Goal: Task Accomplishment & Management: Manage account settings

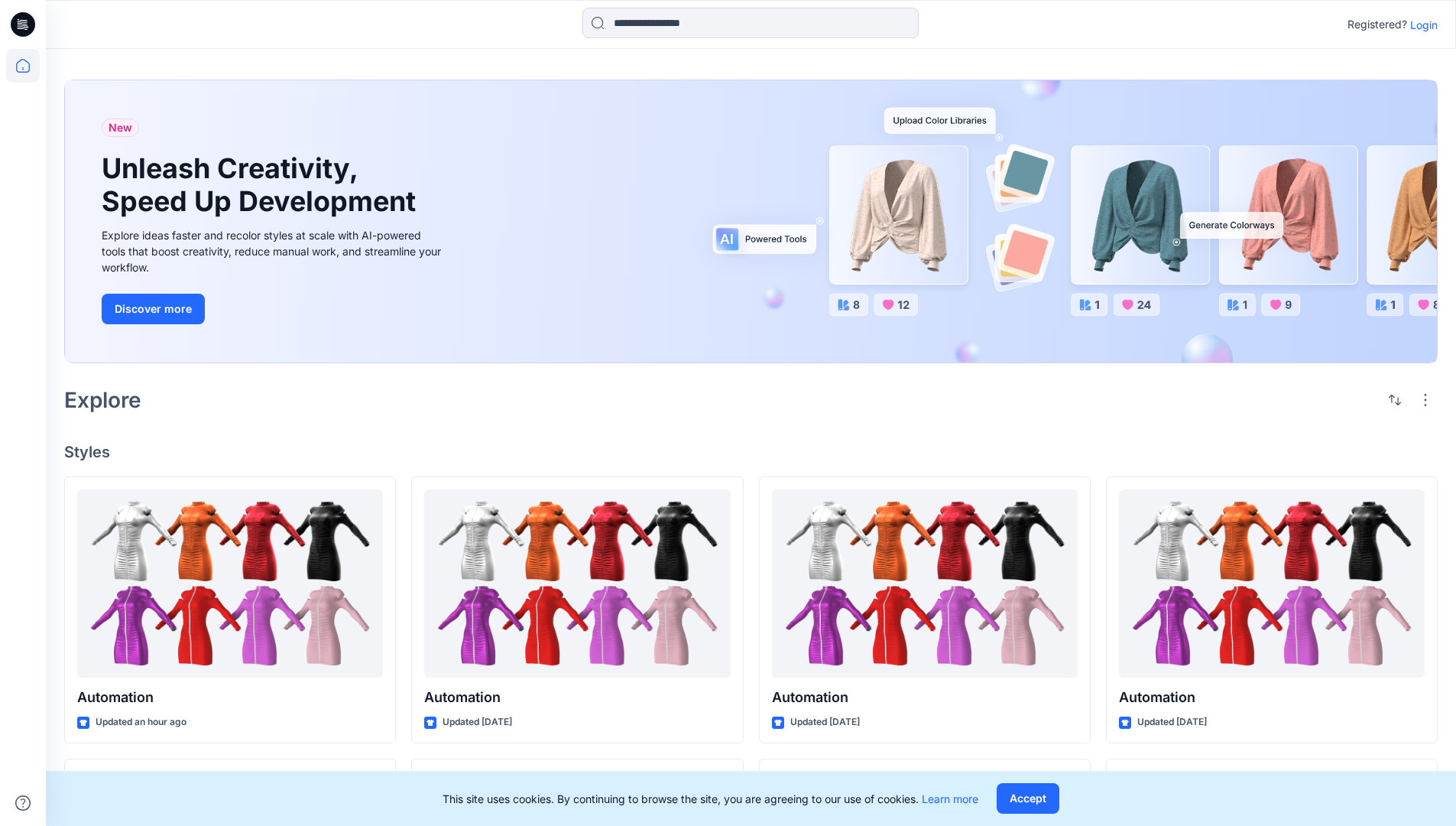
click at [1420, 25] on p "Login" at bounding box center [1424, 25] width 28 height 16
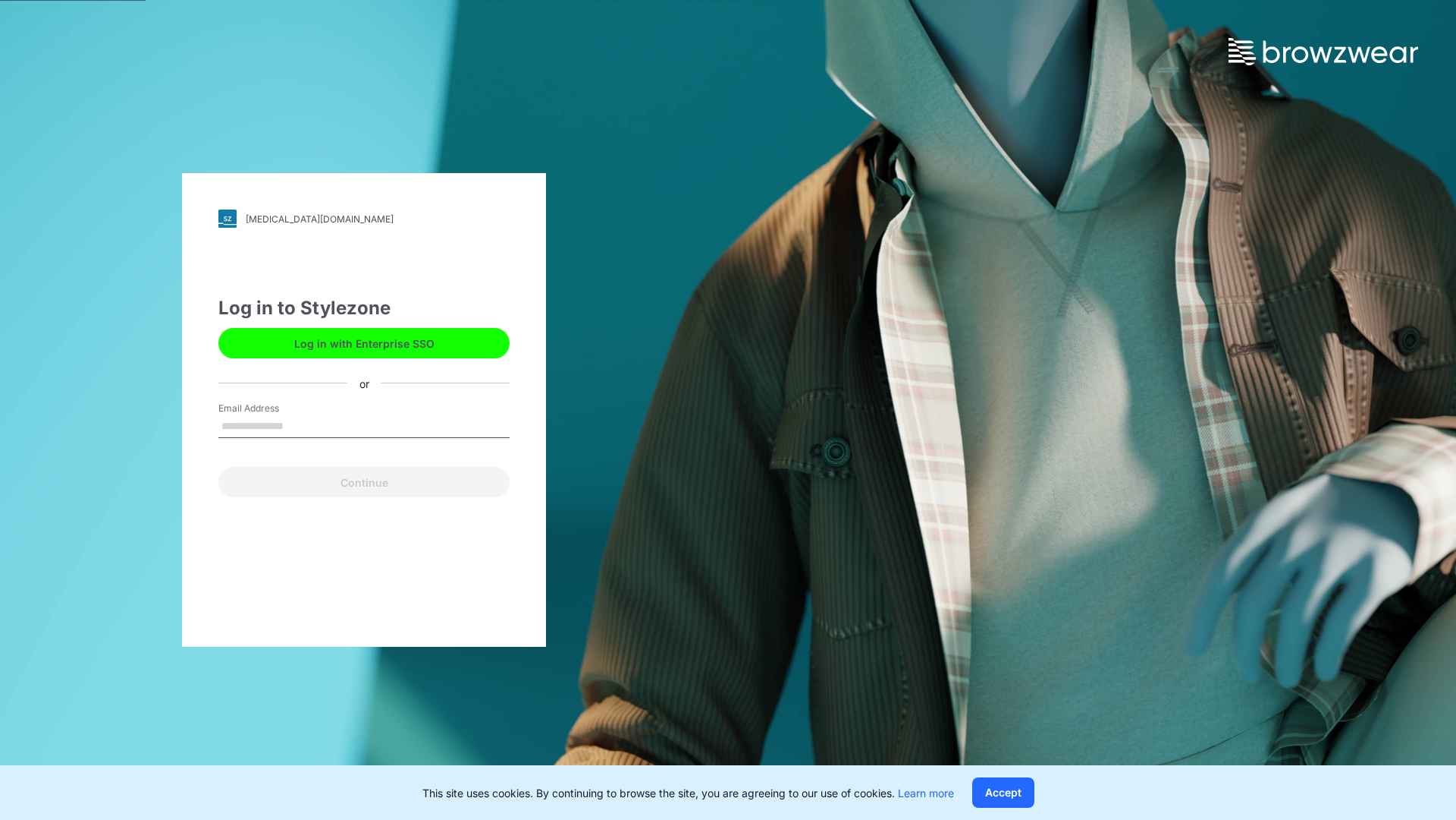
click at [300, 425] on input "Email Address" at bounding box center [364, 426] width 291 height 23
type input "**********"
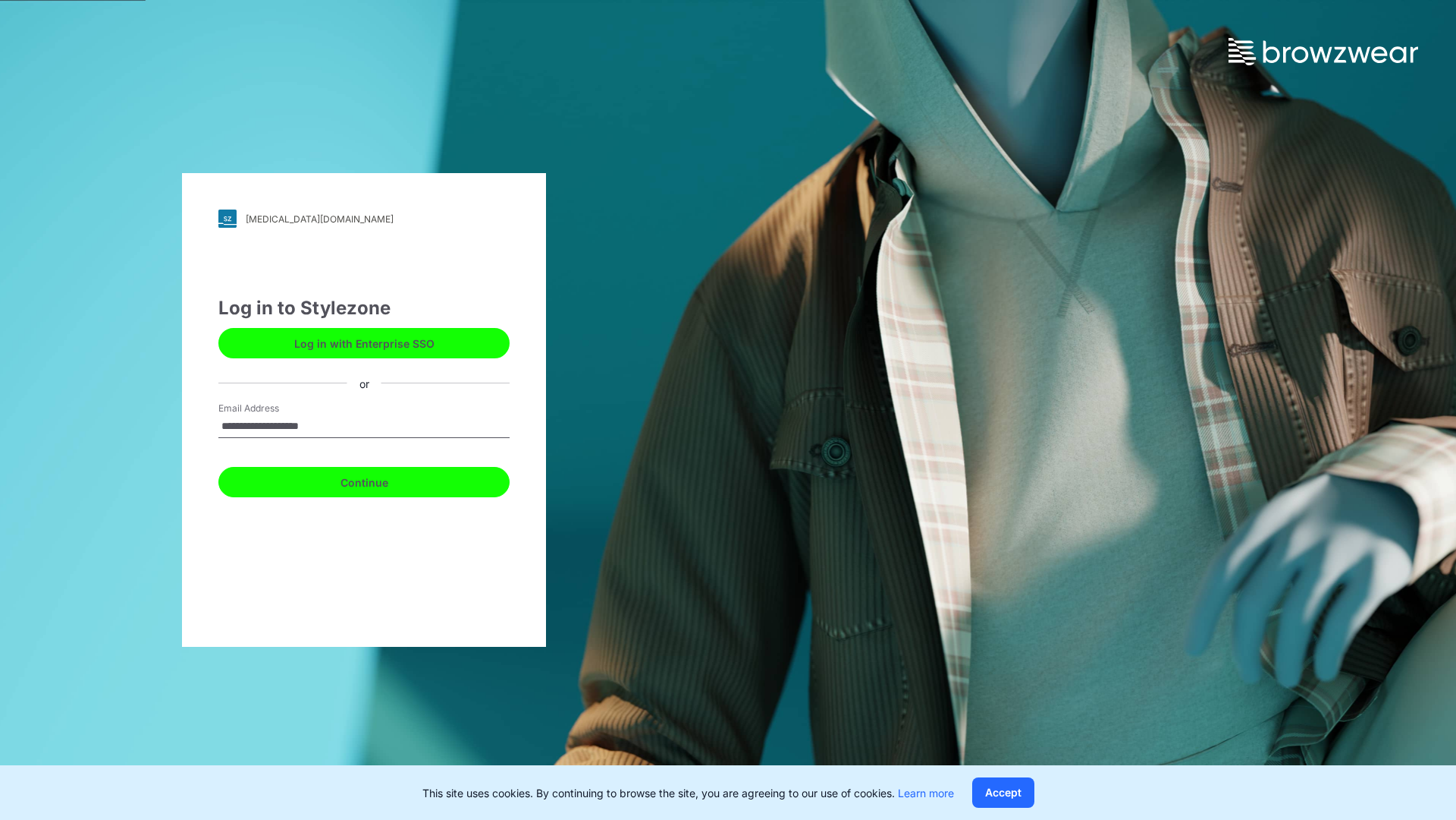
click at [381, 479] on button "Continue" at bounding box center [364, 481] width 291 height 31
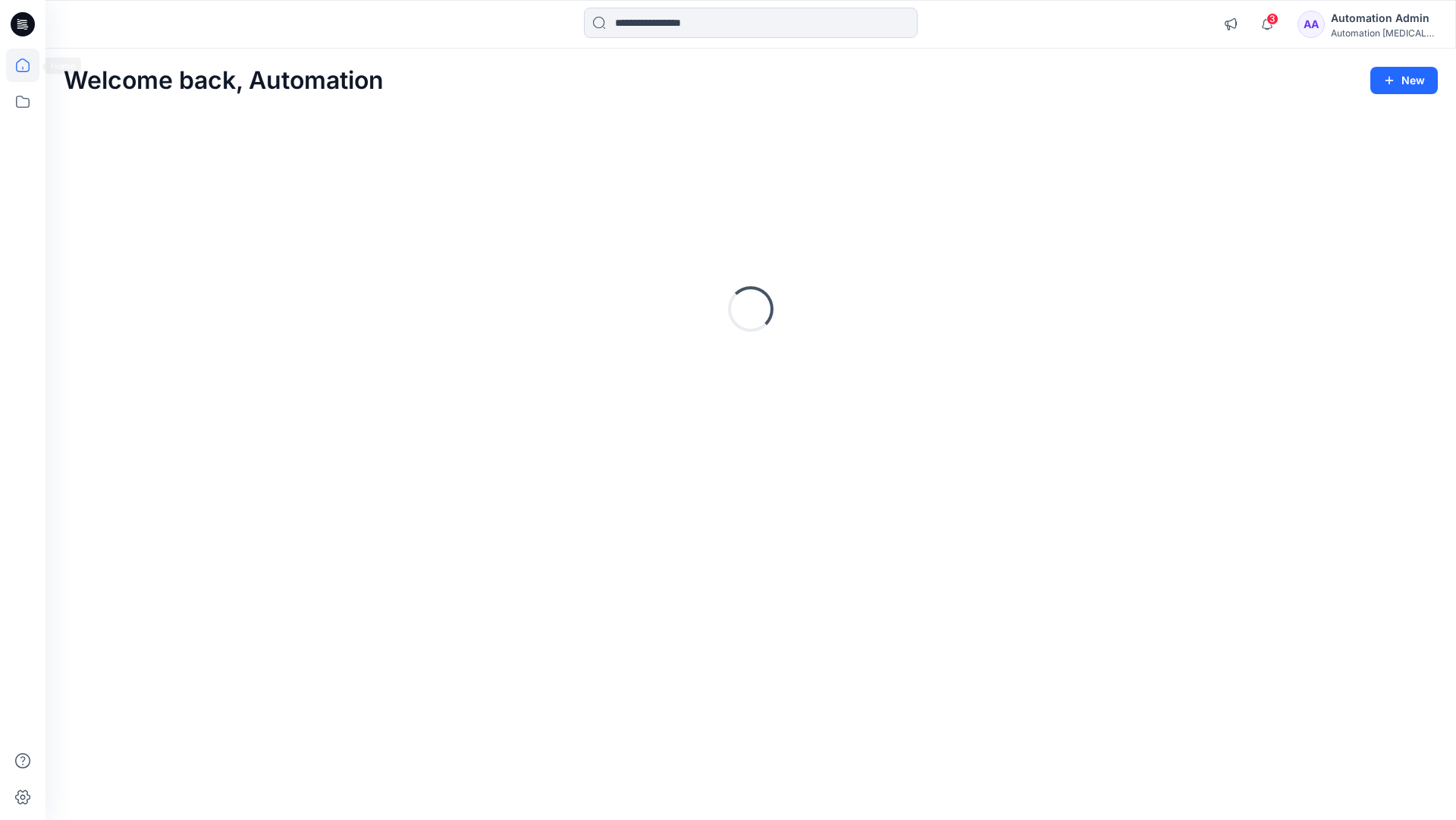
click at [29, 65] on icon at bounding box center [23, 65] width 14 height 14
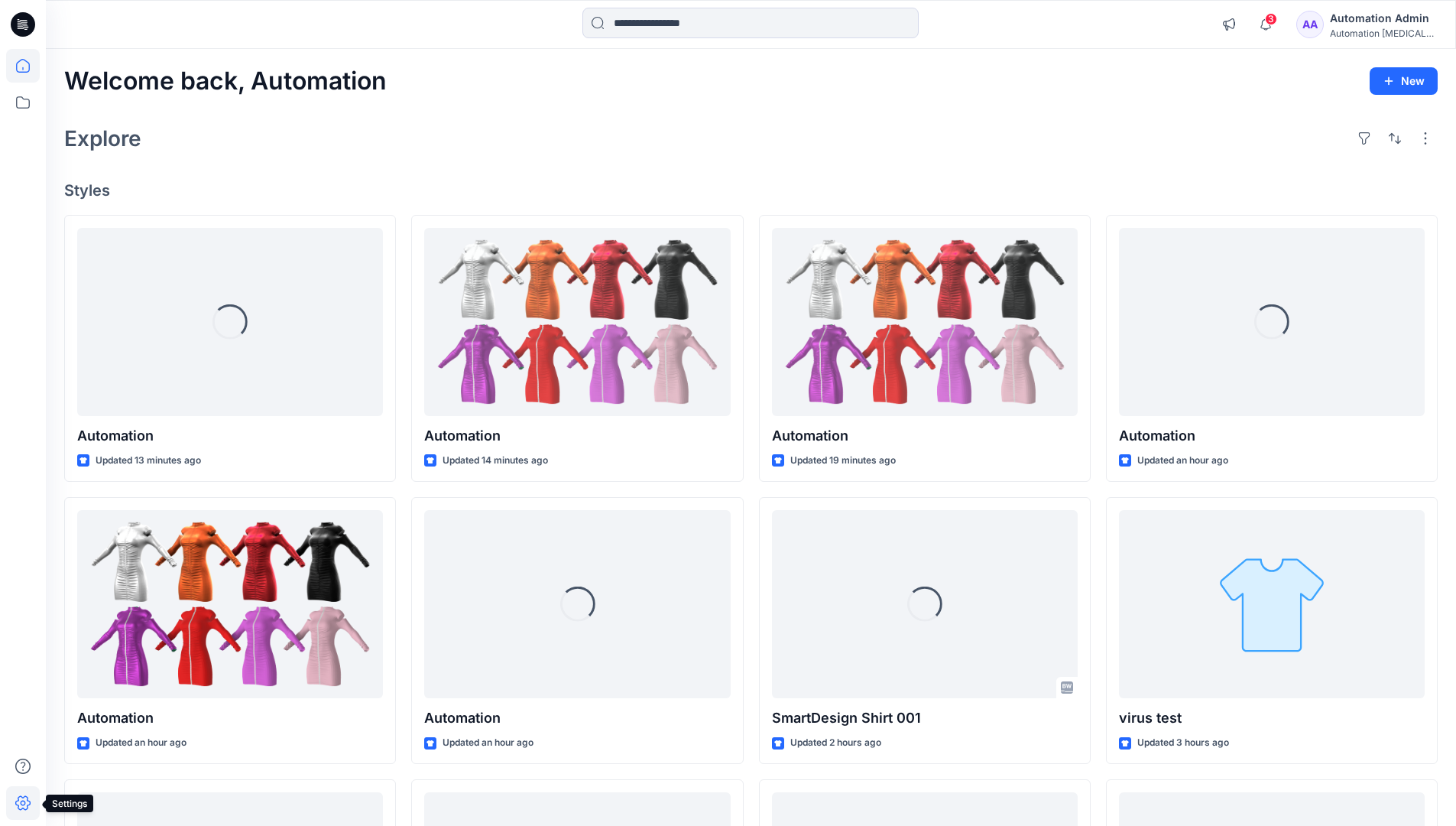
click at [24, 809] on icon at bounding box center [22, 803] width 15 height 15
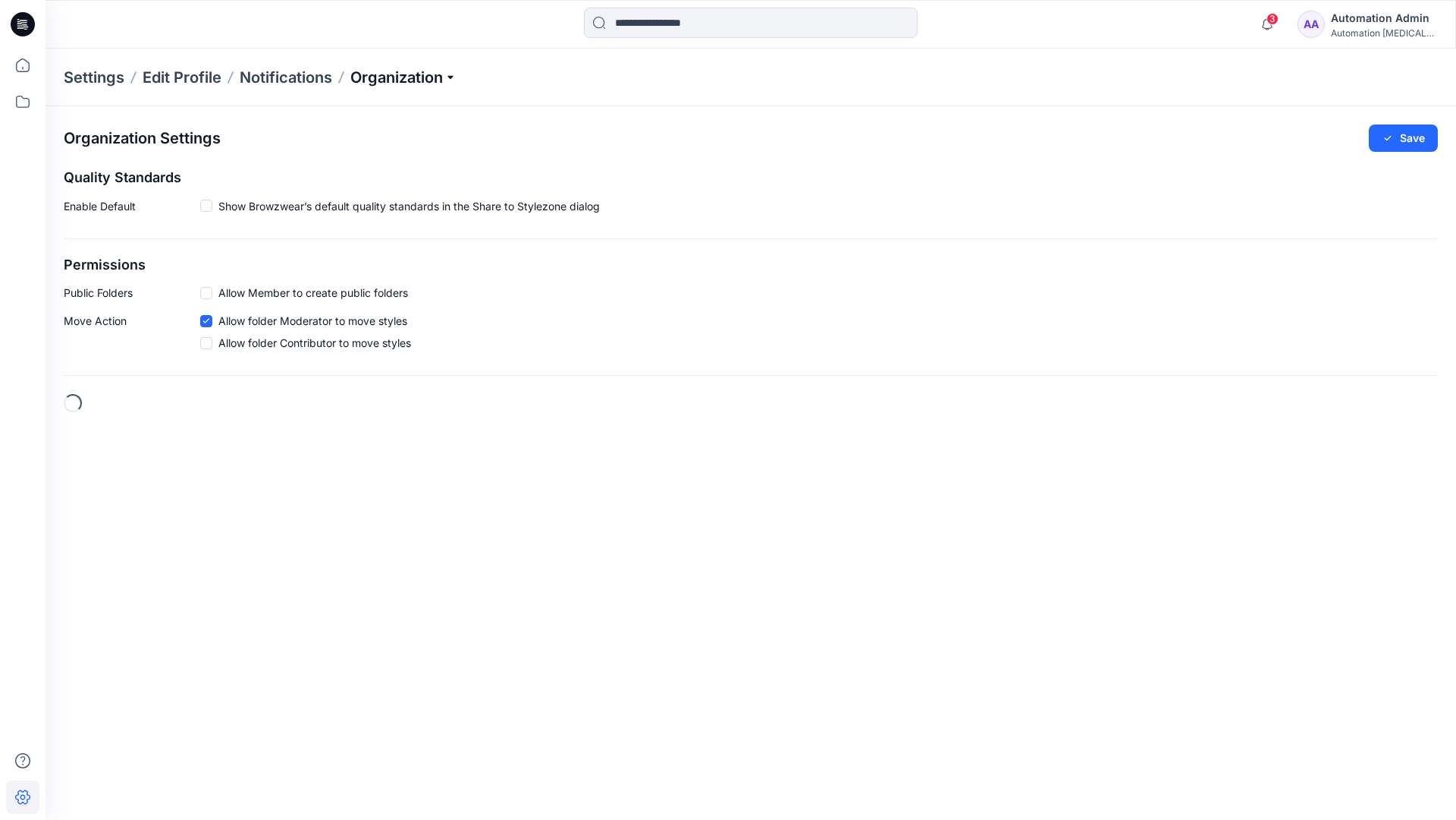
click at [443, 76] on p "Organization" at bounding box center [403, 76] width 106 height 21
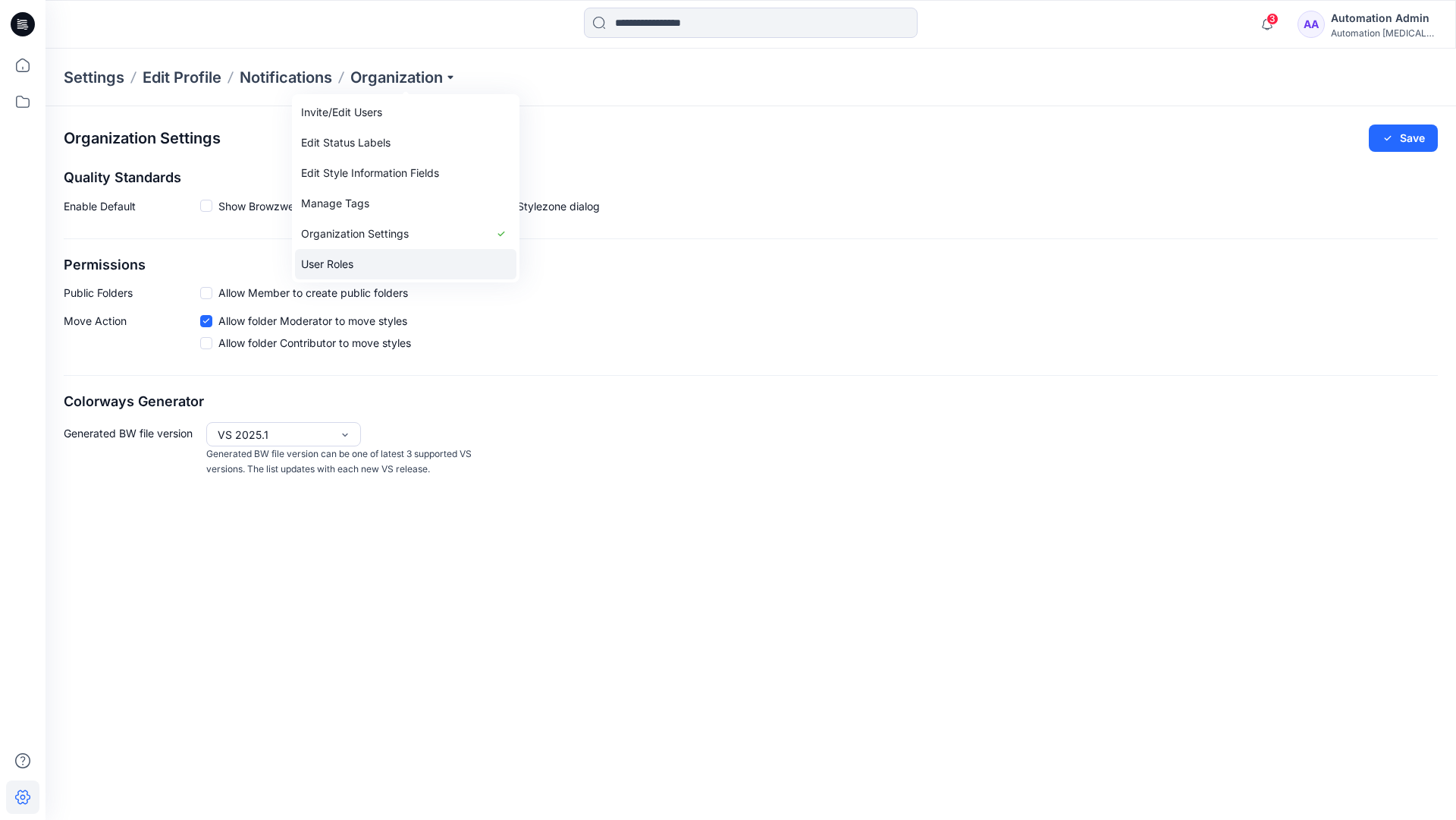
click at [369, 262] on link "User Roles" at bounding box center [406, 263] width 222 height 31
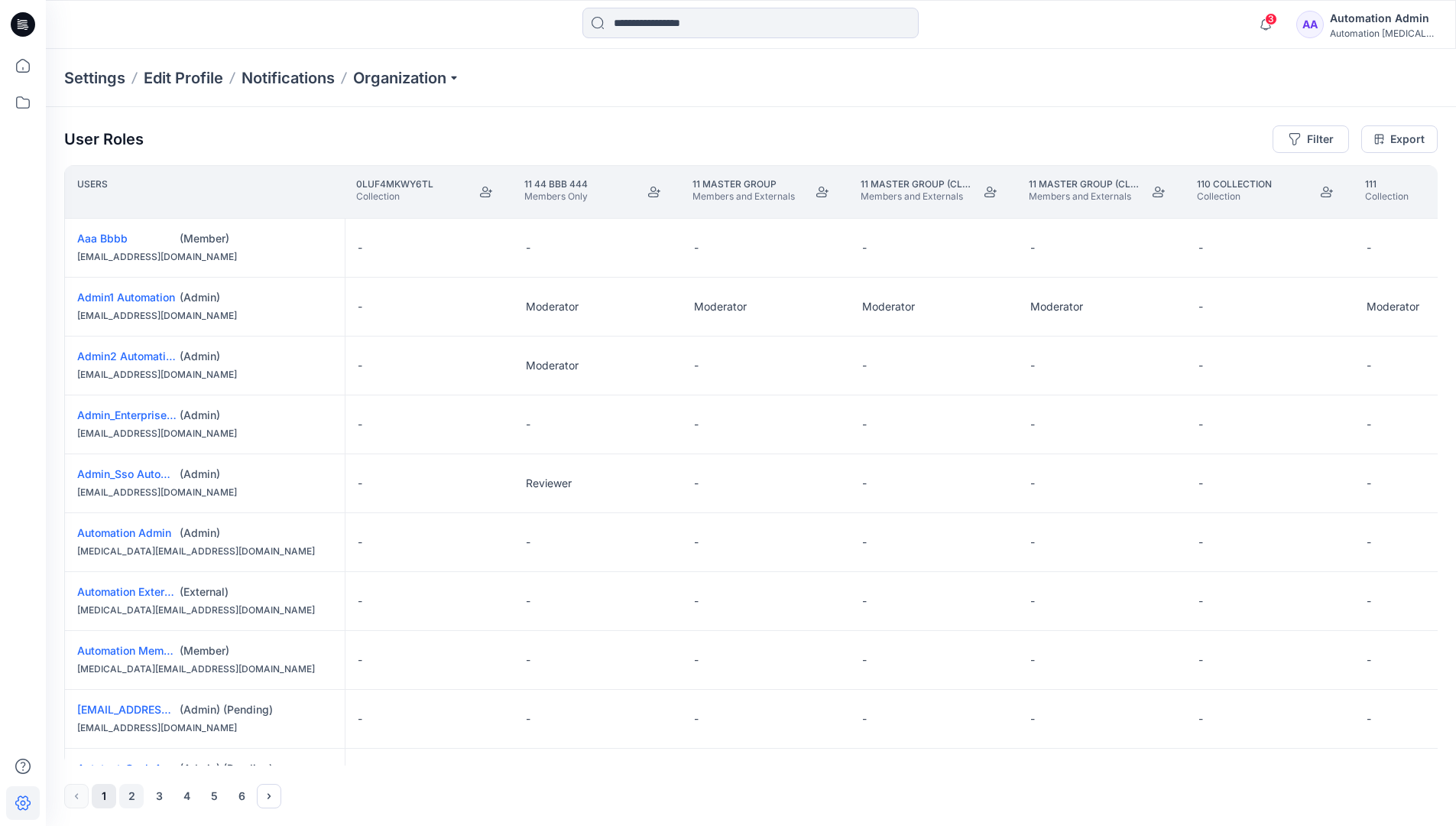
click at [133, 797] on button "2" at bounding box center [132, 796] width 25 height 25
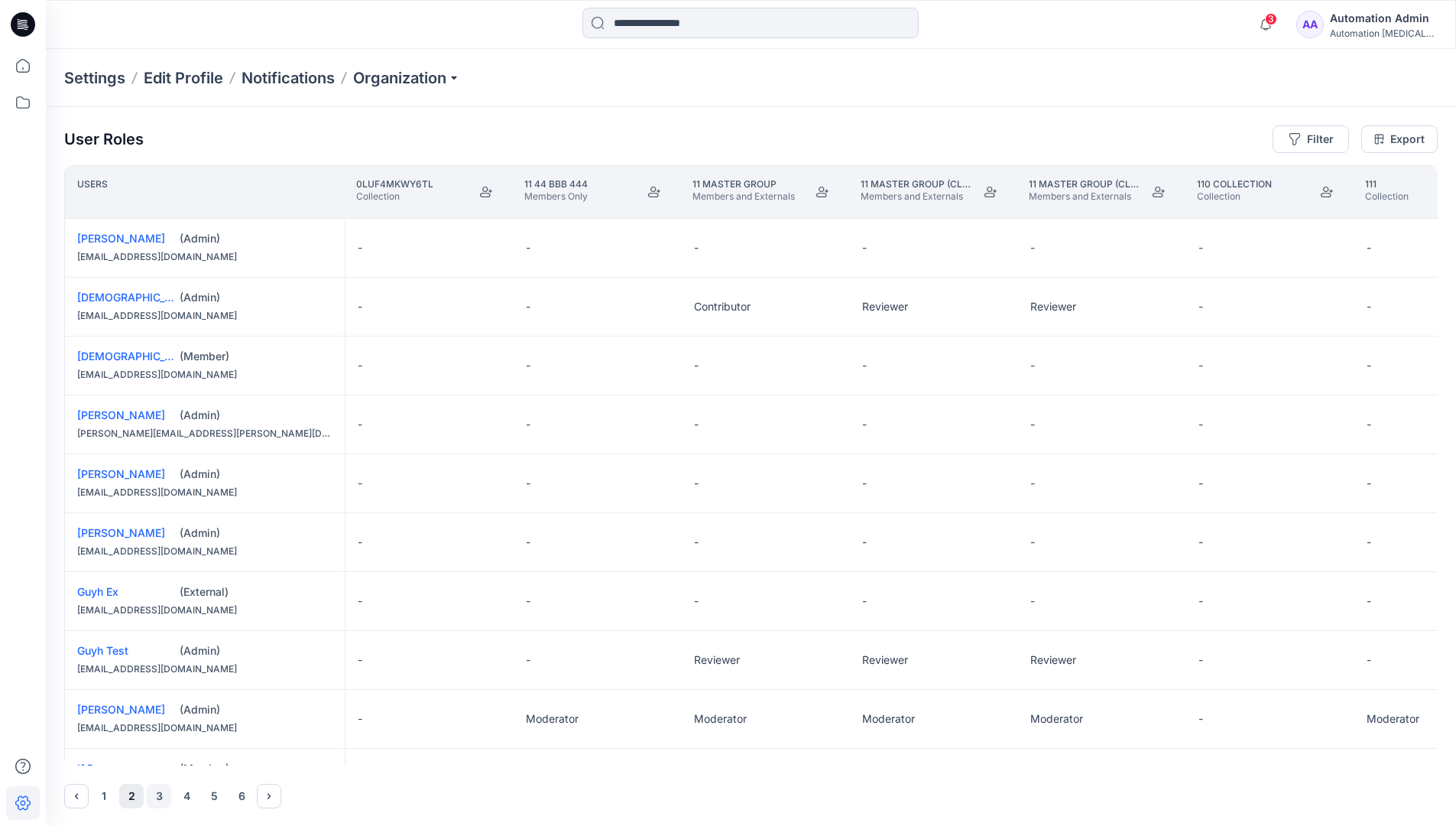
click at [160, 796] on button "3" at bounding box center [159, 796] width 25 height 25
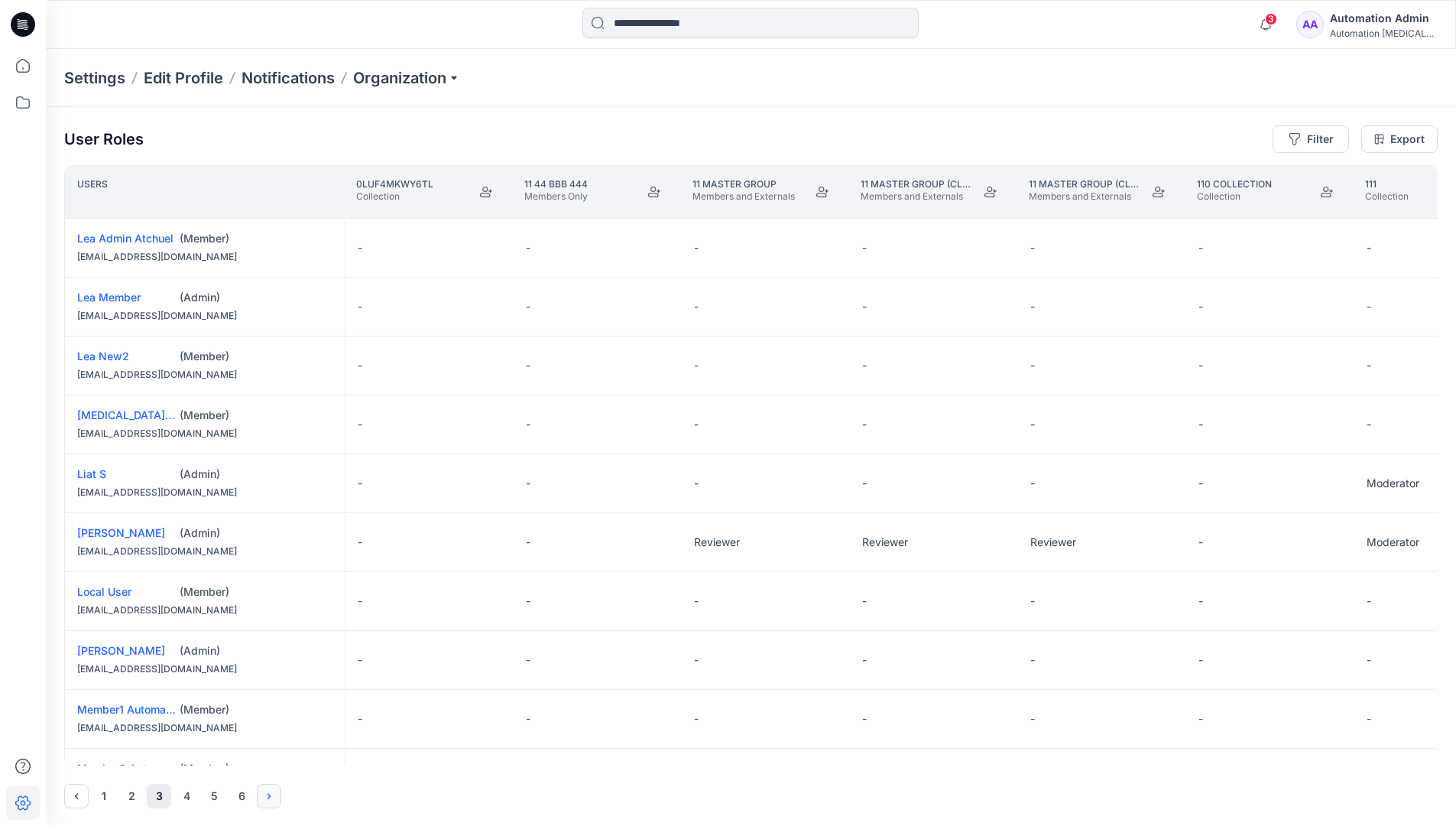
click at [270, 795] on icon "Next" at bounding box center [268, 795] width 3 height 5
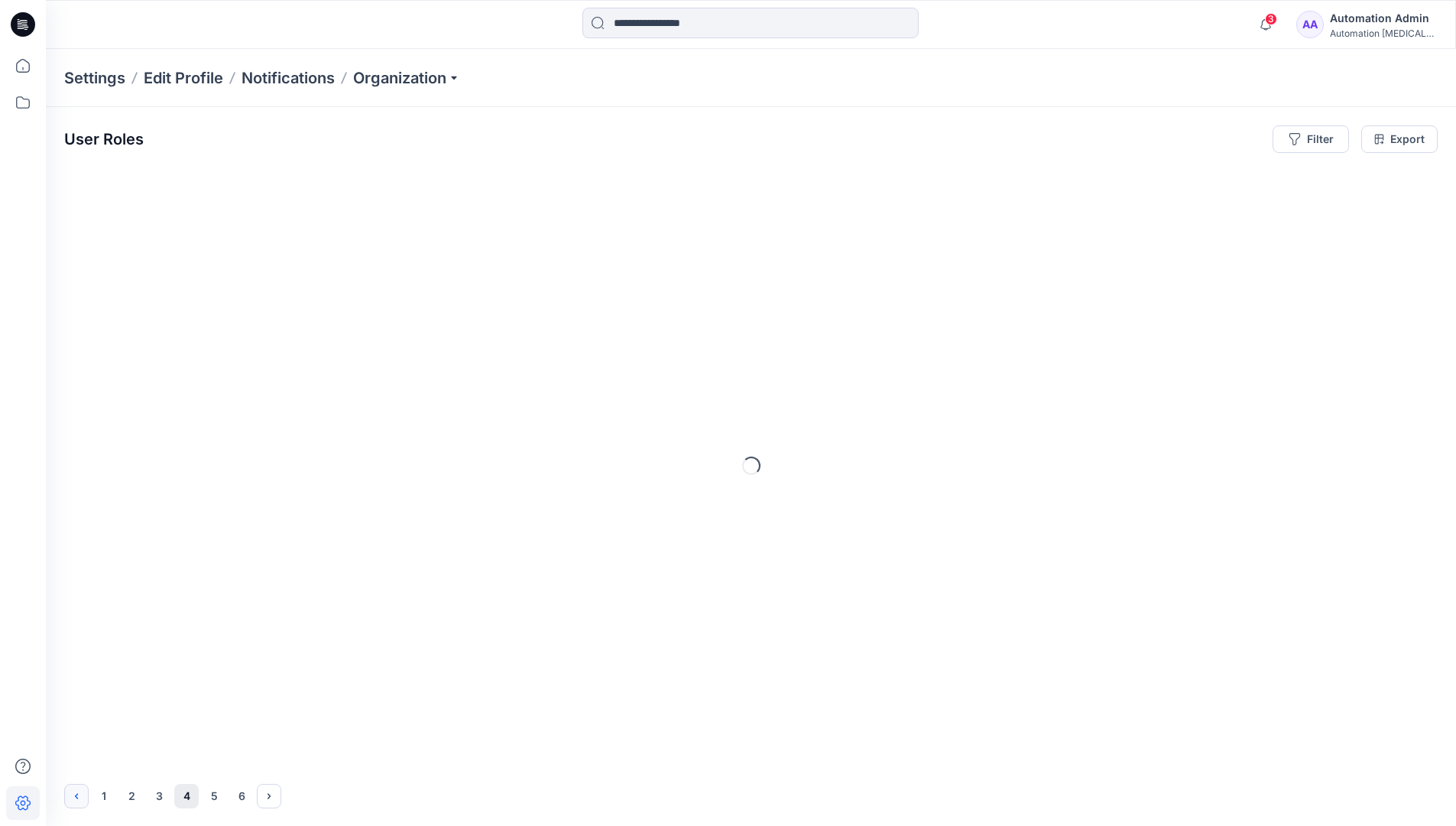
click at [78, 793] on icon "Previous" at bounding box center [77, 796] width 12 height 12
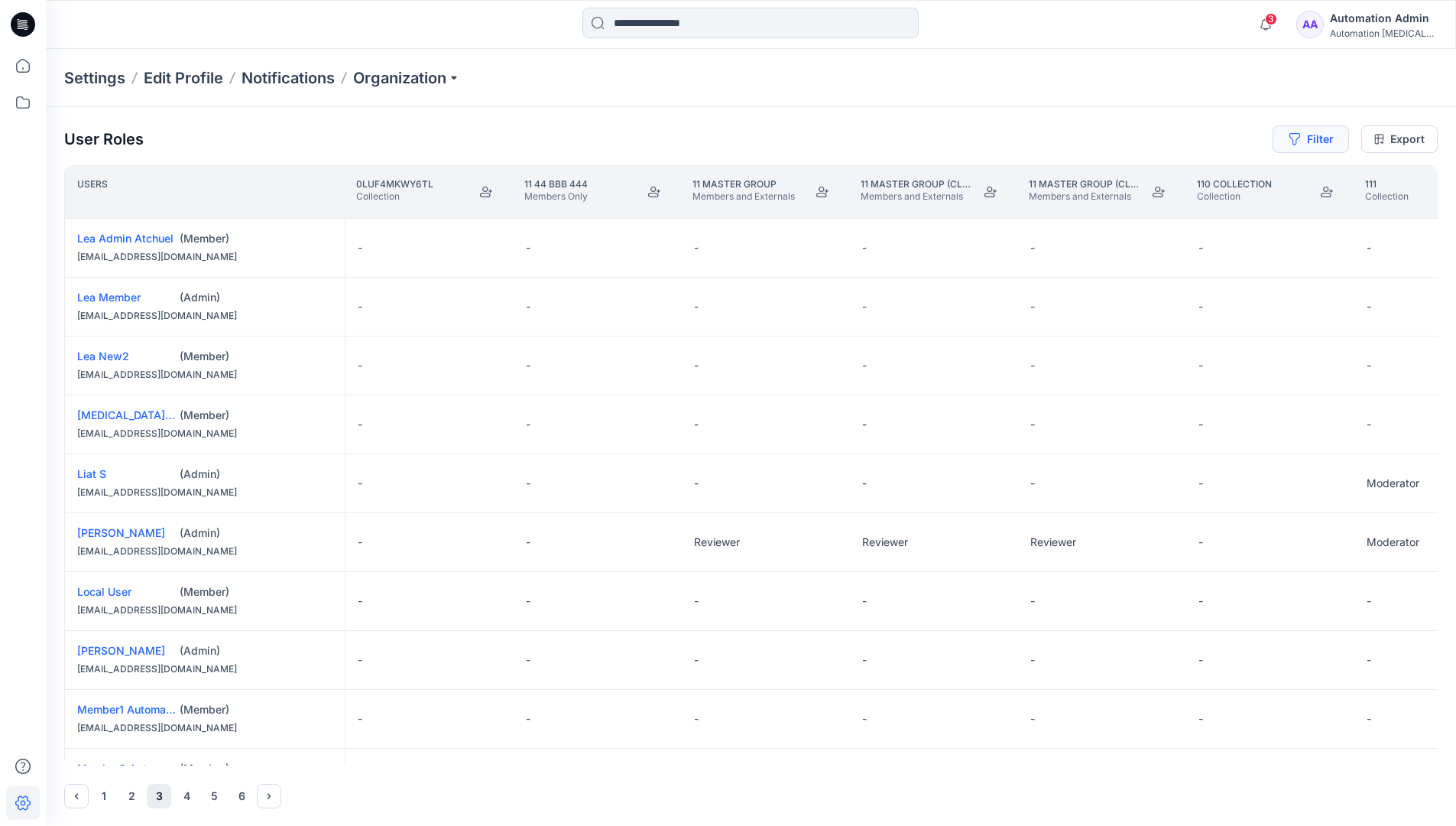
click at [1316, 143] on button "Filter" at bounding box center [1310, 140] width 77 height 28
click at [1224, 181] on div at bounding box center [1256, 180] width 158 height 19
click at [1241, 179] on div at bounding box center [1256, 180] width 158 height 19
type input "****"
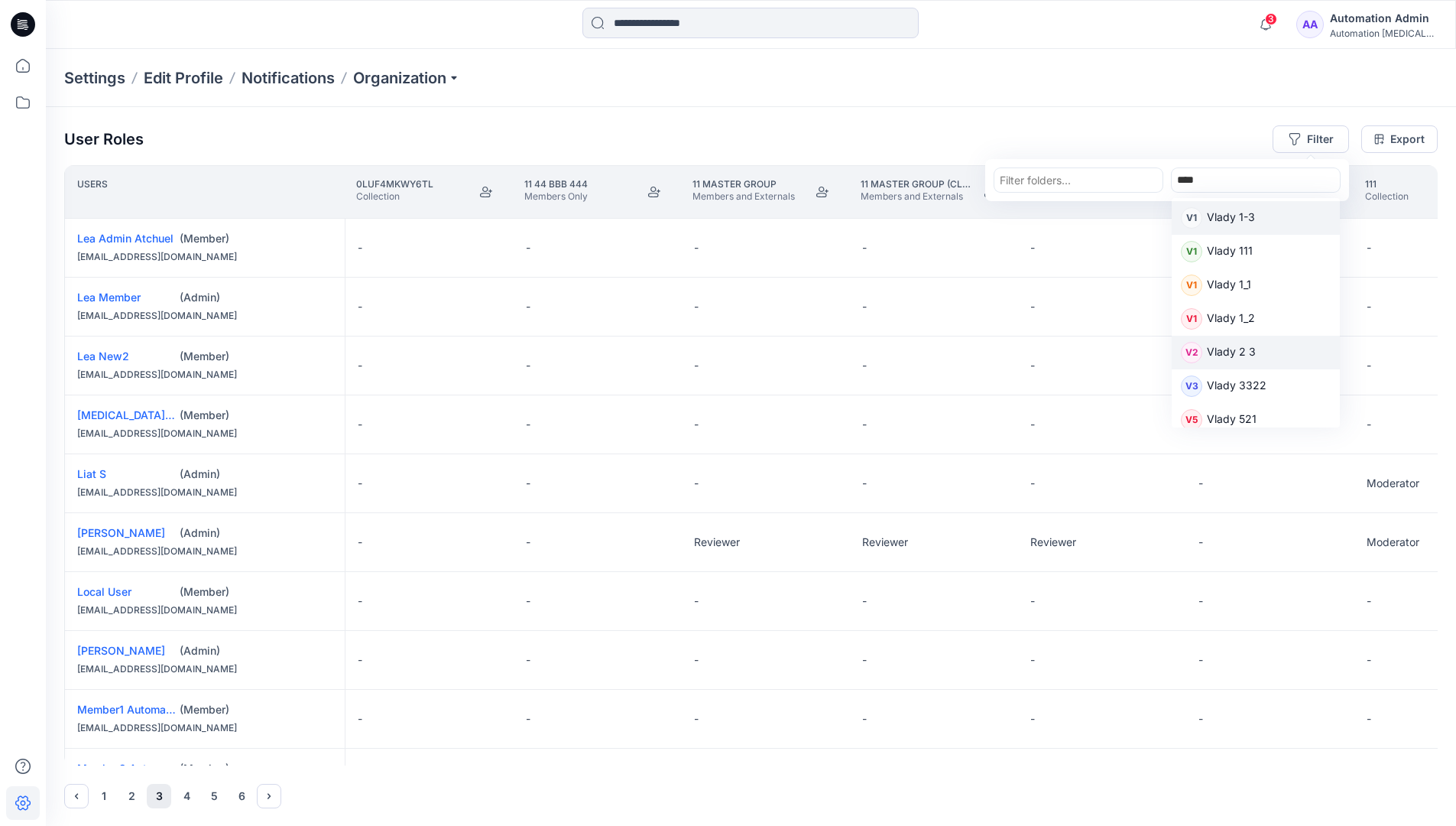
click at [1238, 351] on p "Vlady 2 3" at bounding box center [1231, 353] width 49 height 20
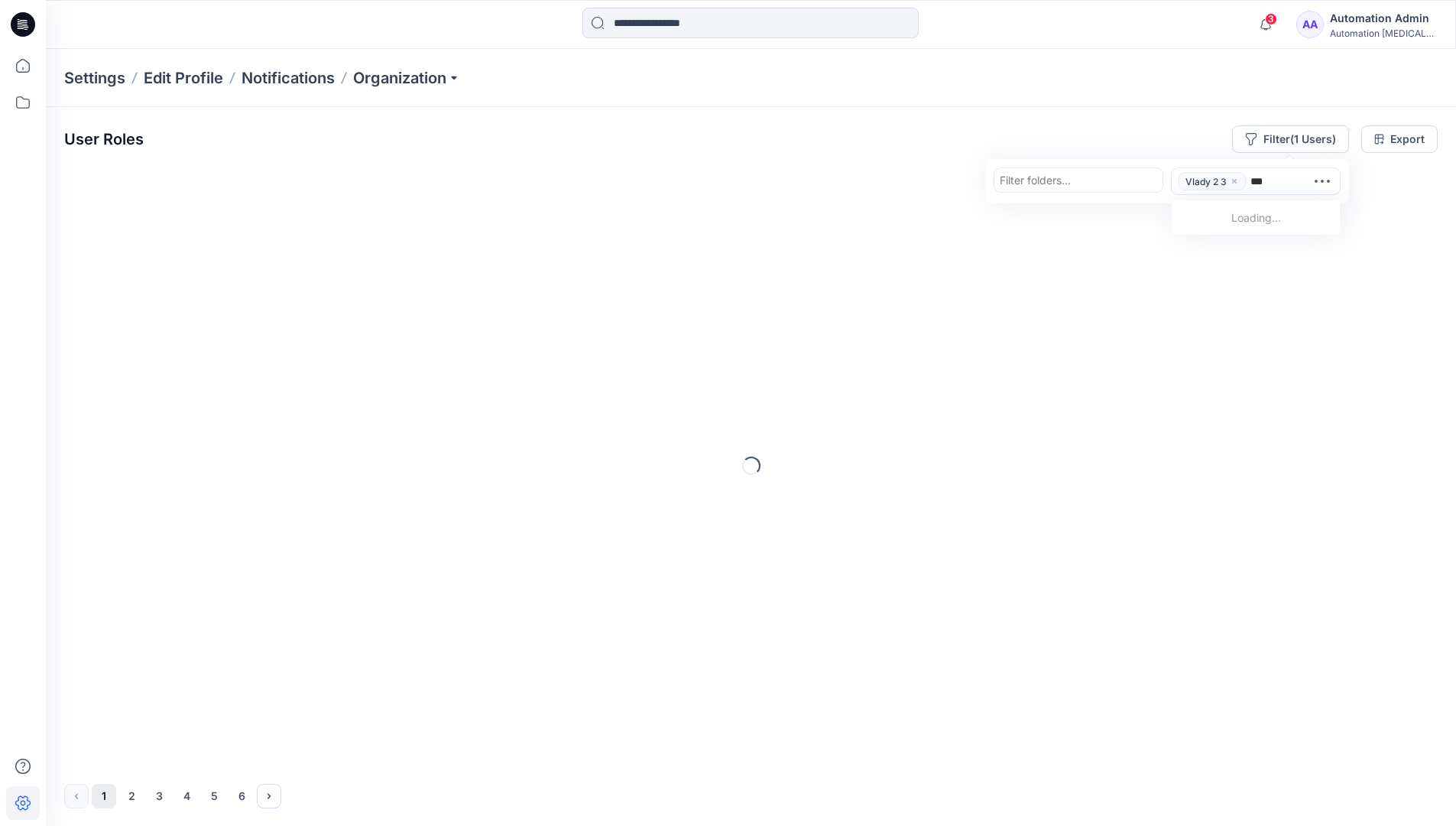
type input "****"
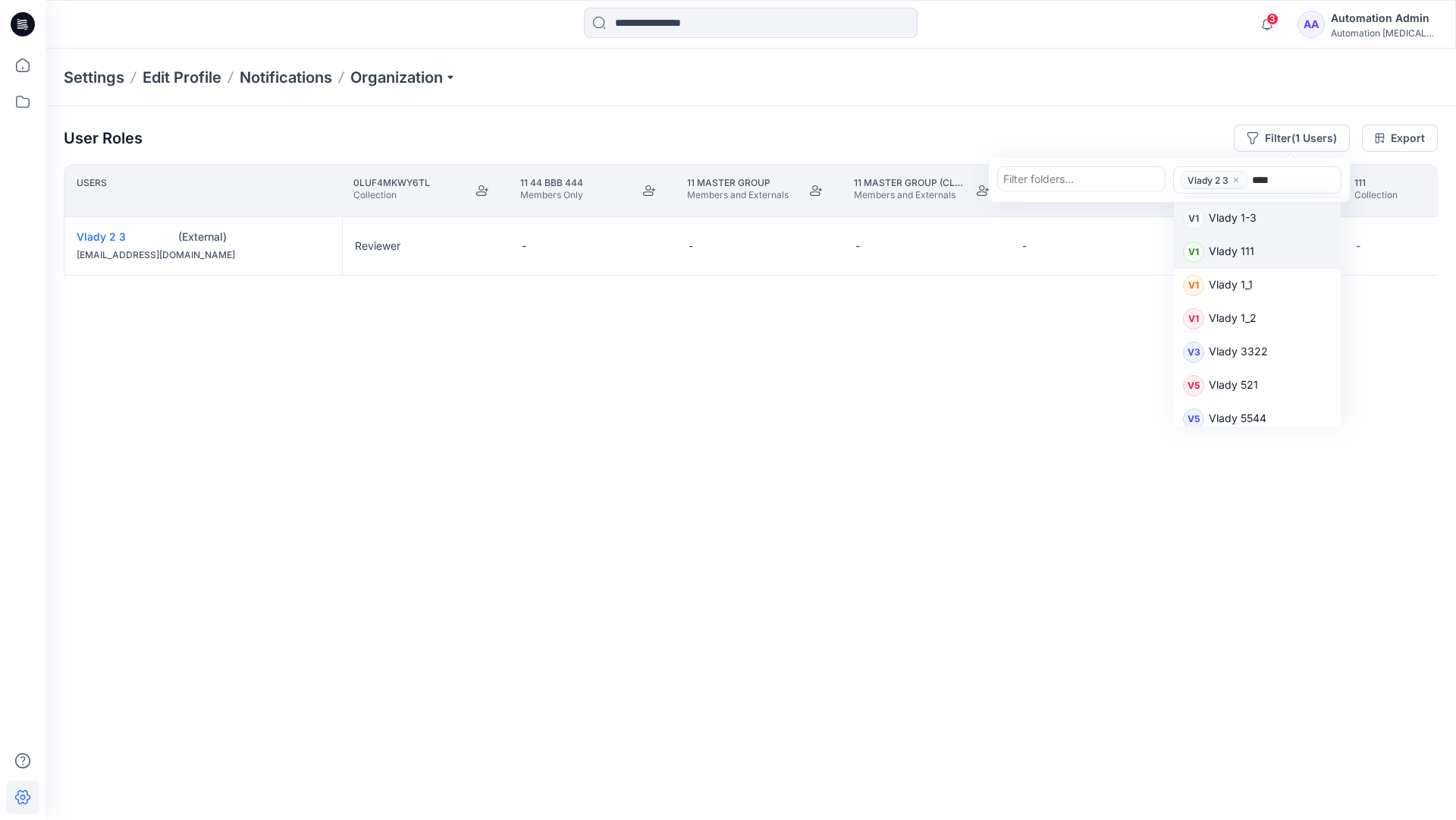
click at [1242, 251] on p "Vlady 111" at bounding box center [1232, 253] width 46 height 20
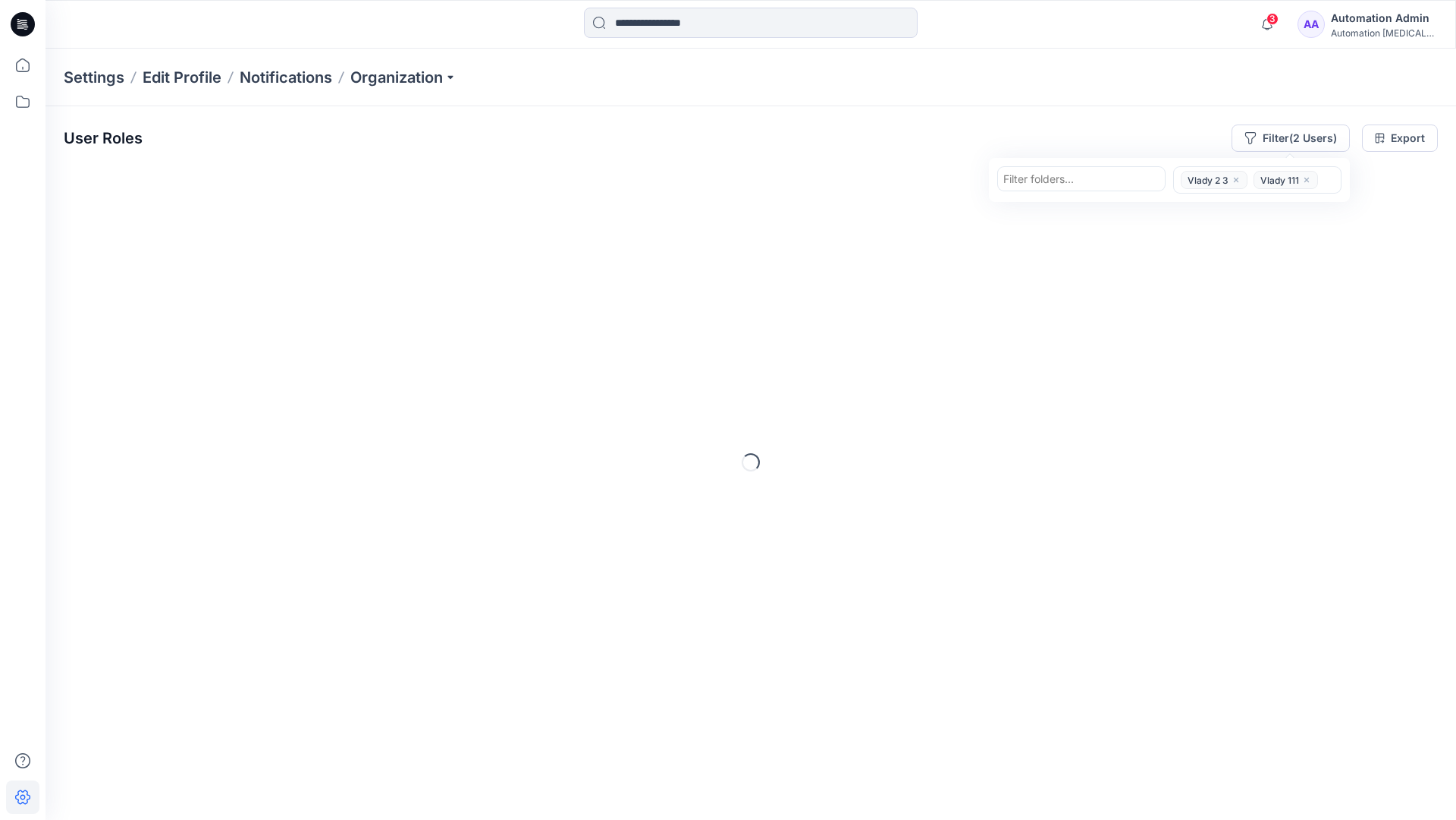
click at [1094, 180] on div at bounding box center [1082, 178] width 156 height 19
type input "*********"
click at [1081, 238] on p "Group With 1 Moderator 2" at bounding box center [1076, 245] width 129 height 16
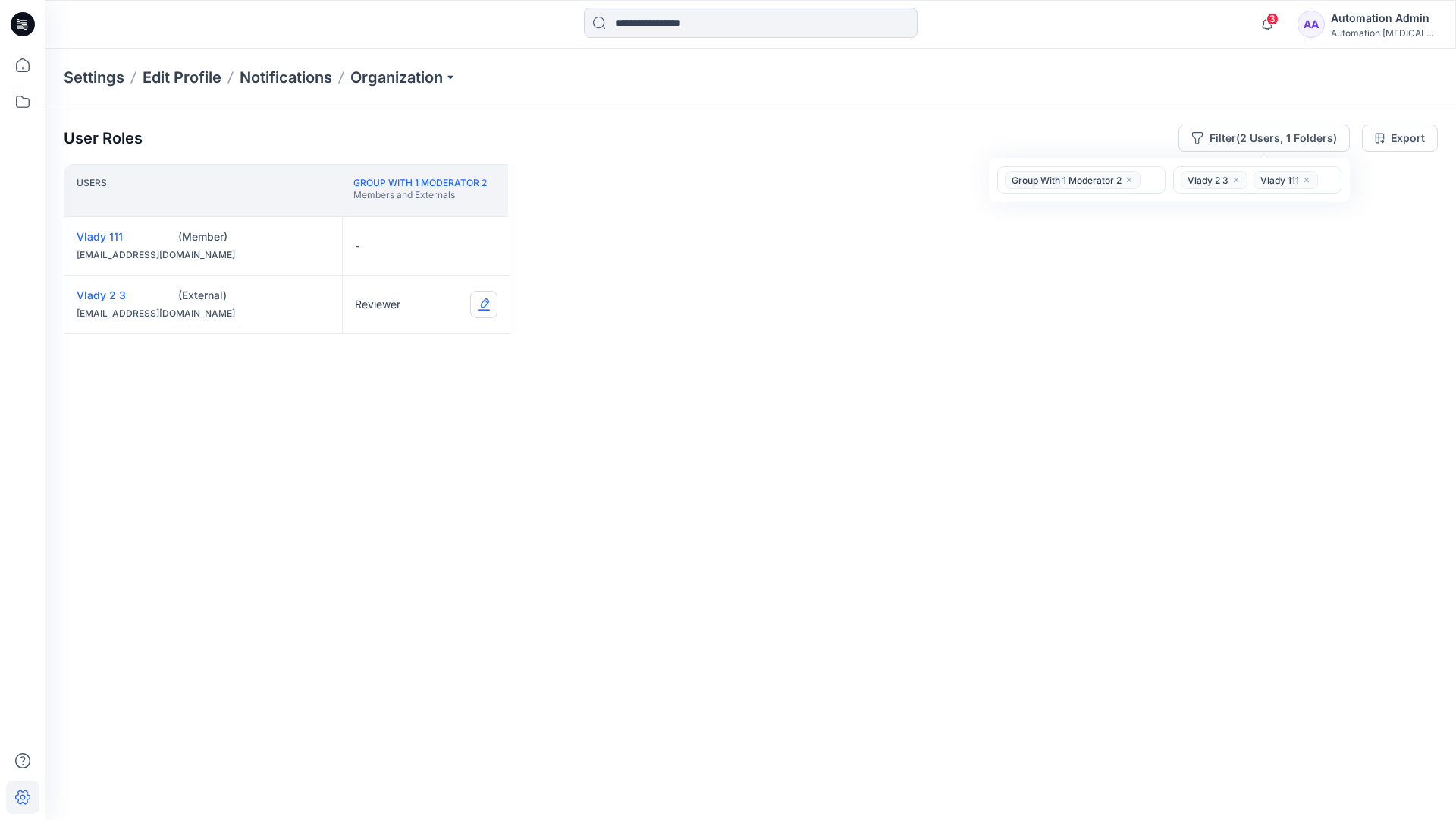
click at [482, 305] on button "Edit Role" at bounding box center [484, 305] width 28 height 28
click at [408, 396] on button "Contributor" at bounding box center [413, 395] width 164 height 28
click at [482, 245] on button "Edit Role" at bounding box center [484, 247] width 28 height 28
click at [381, 353] on button "Moderator" at bounding box center [413, 364] width 164 height 28
click at [482, 303] on button "Edit Role" at bounding box center [484, 305] width 28 height 28
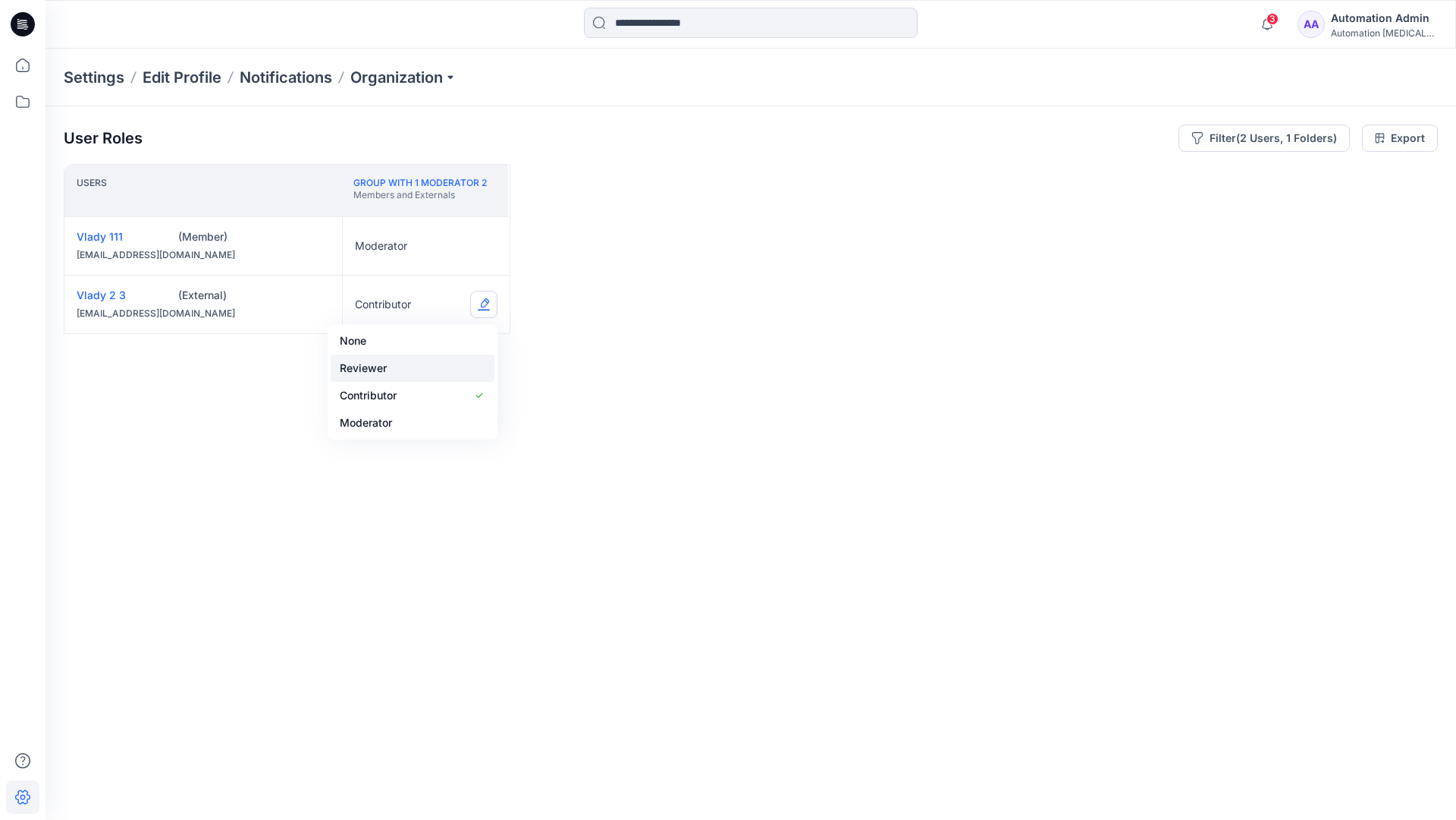
click at [409, 368] on button "Reviewer" at bounding box center [413, 368] width 164 height 28
click at [485, 246] on button "Edit Role" at bounding box center [484, 247] width 28 height 28
click at [398, 280] on button "None" at bounding box center [413, 282] width 164 height 28
click at [1129, 176] on icon "close" at bounding box center [1128, 179] width 9 height 9
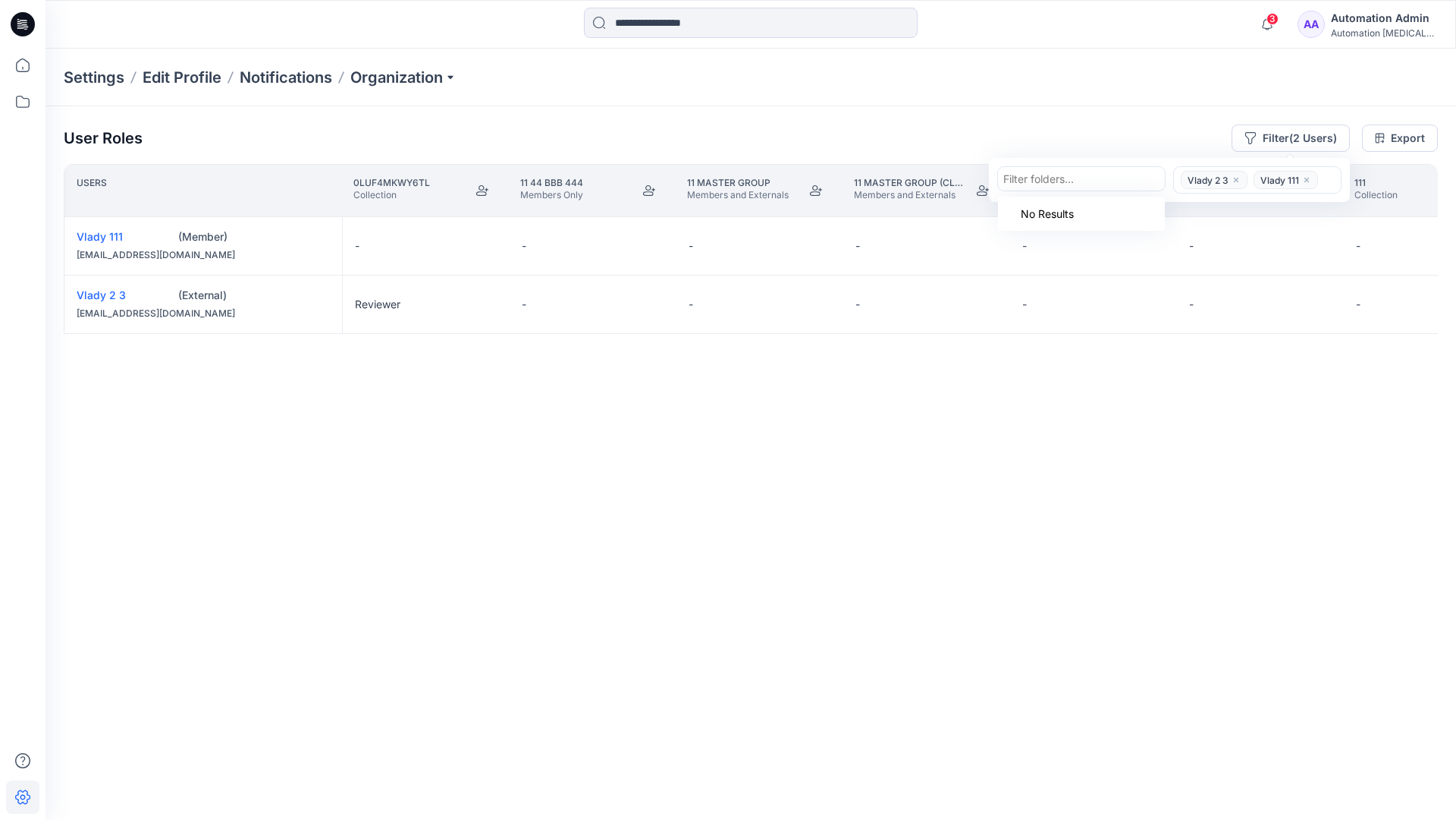
click at [1235, 178] on icon "close" at bounding box center [1236, 179] width 5 height 5
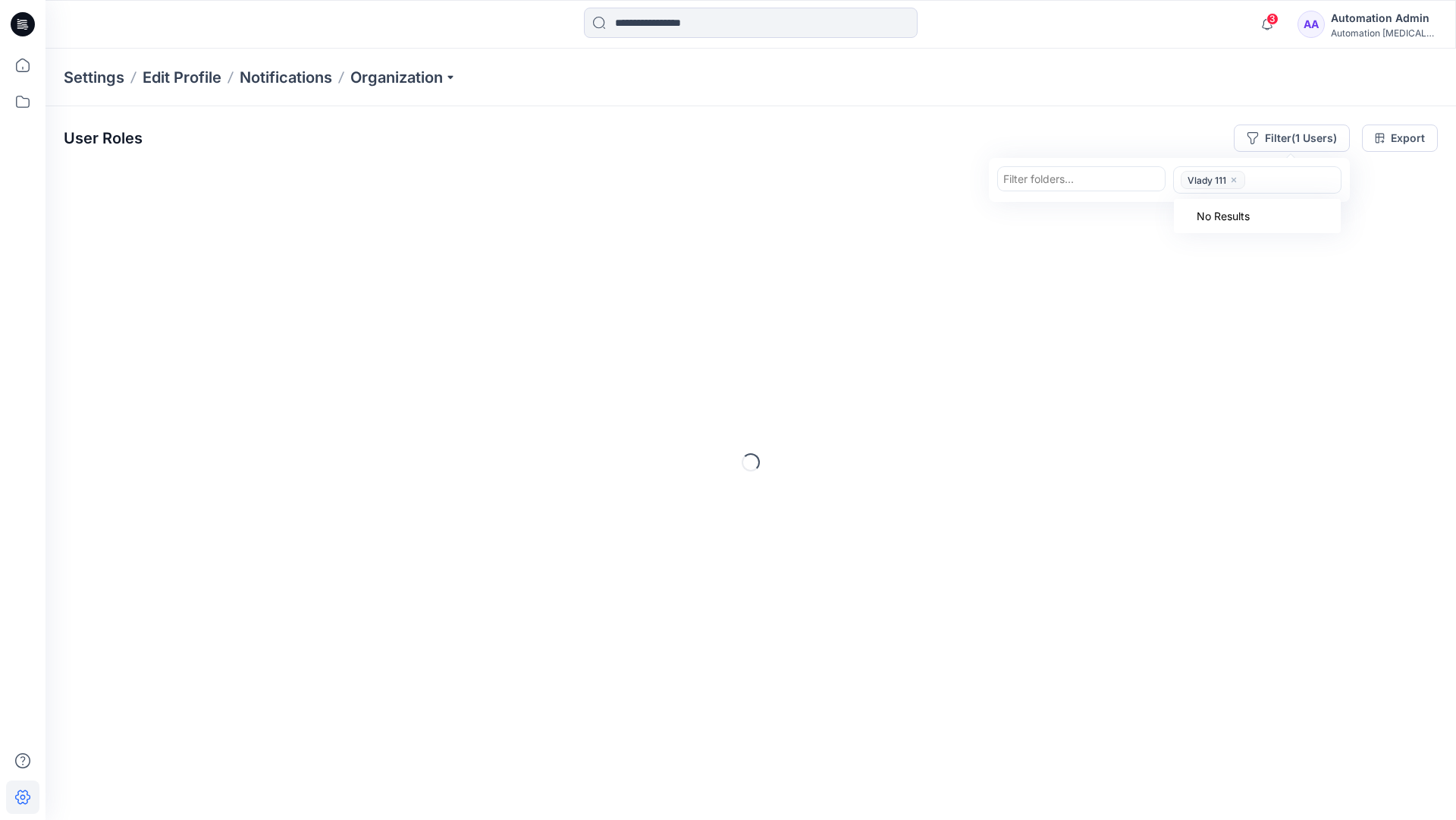
click at [1233, 181] on icon "close" at bounding box center [1233, 179] width 9 height 9
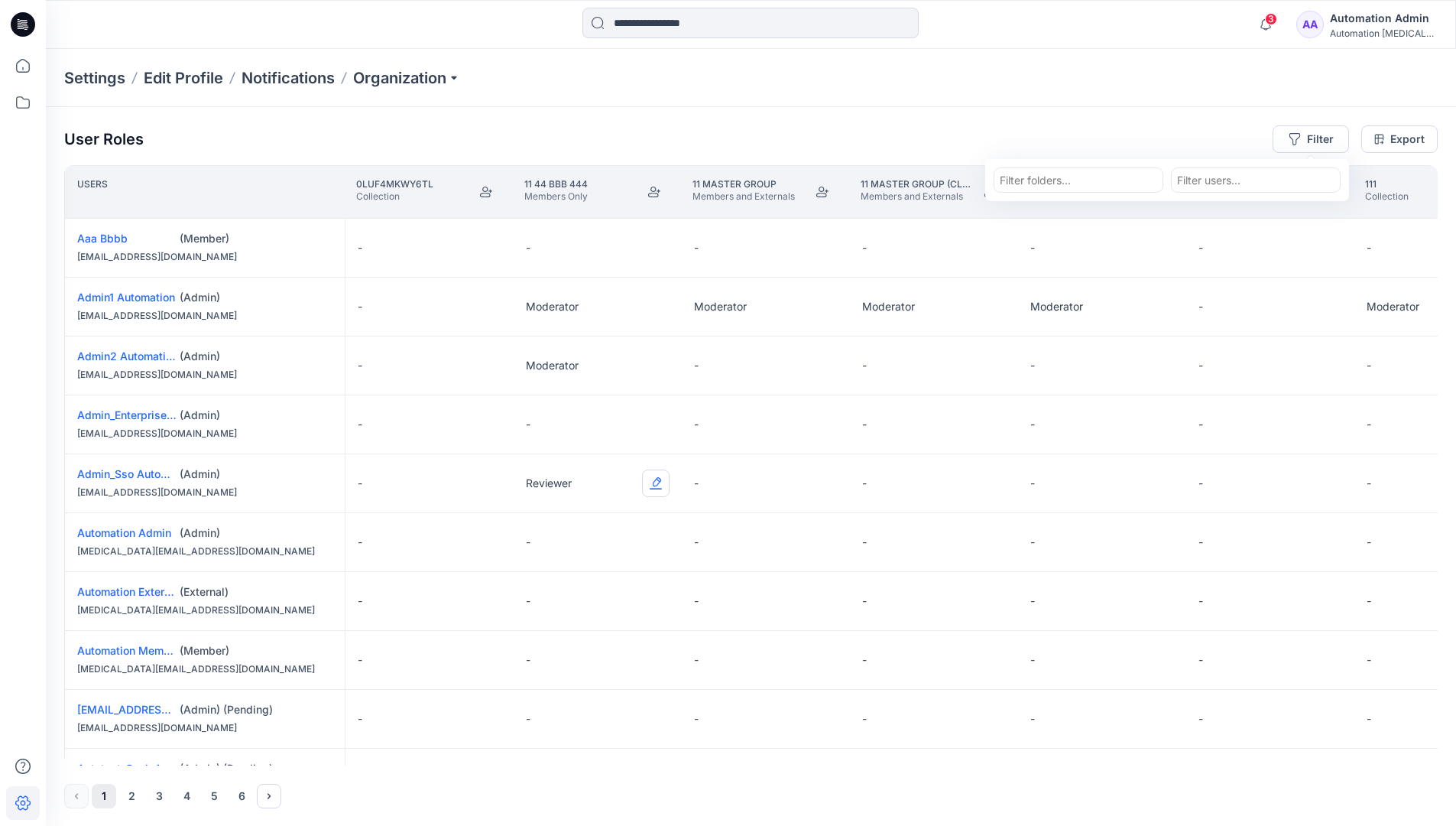
click at [657, 484] on button "Edit Role" at bounding box center [656, 484] width 28 height 28
click at [598, 552] on button "Reviewer" at bounding box center [584, 548] width 166 height 28
click at [1369, 29] on div "Automation testim..." at bounding box center [1382, 33] width 107 height 11
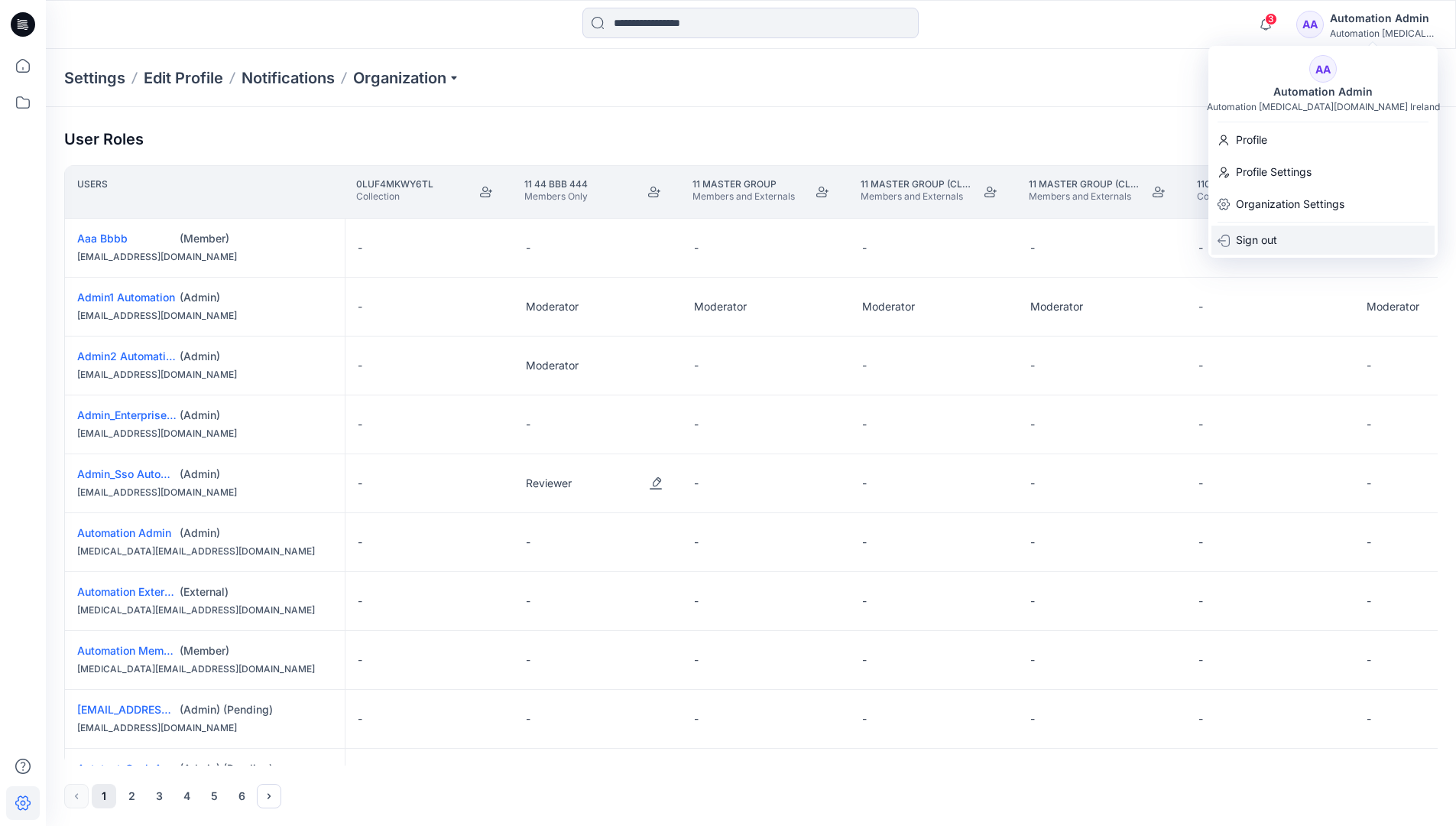
click at [1297, 229] on div "Sign out" at bounding box center [1323, 239] width 223 height 29
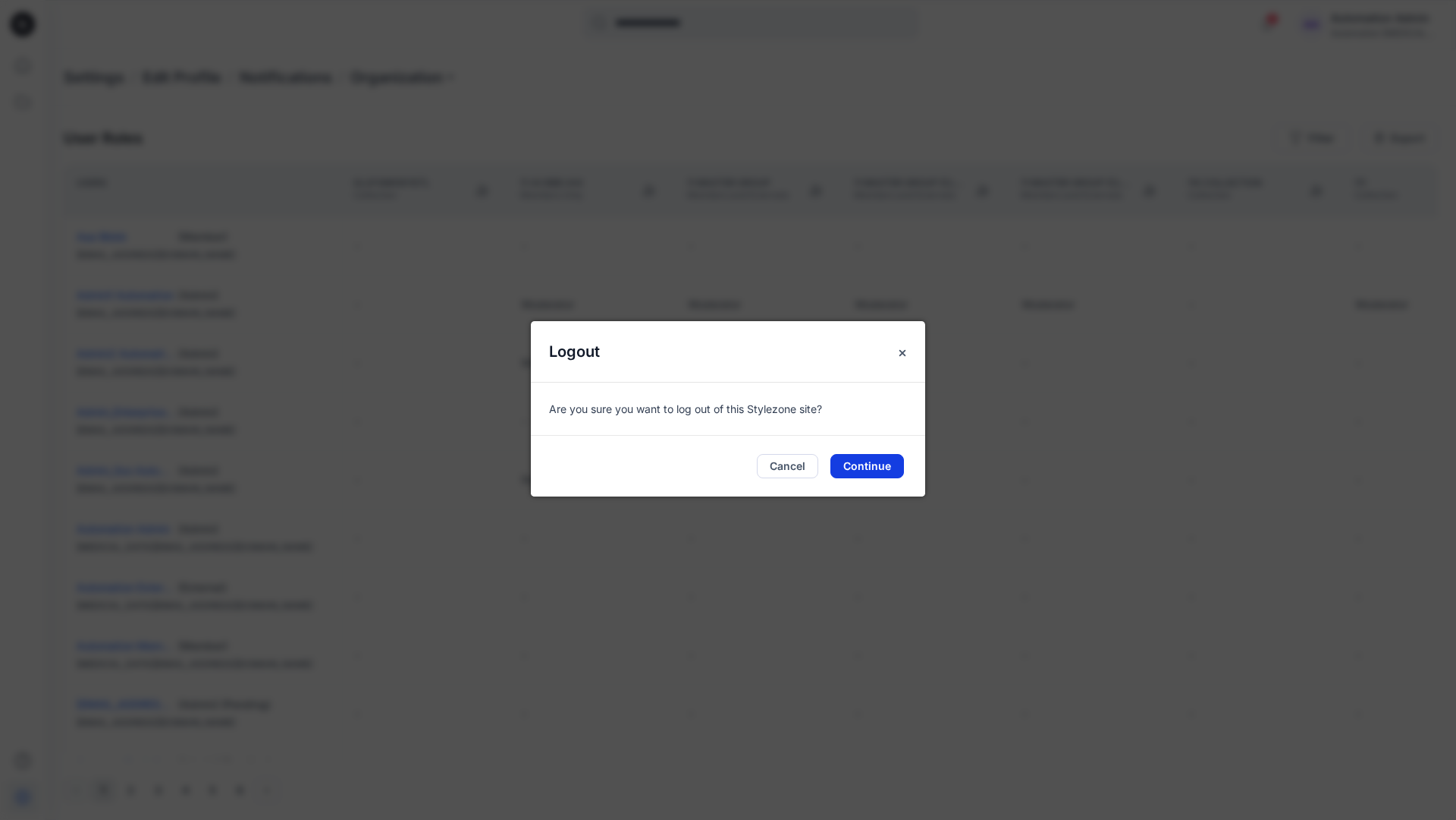
click at [881, 462] on button "Continue" at bounding box center [867, 465] width 73 height 25
